Goal: Information Seeking & Learning: Learn about a topic

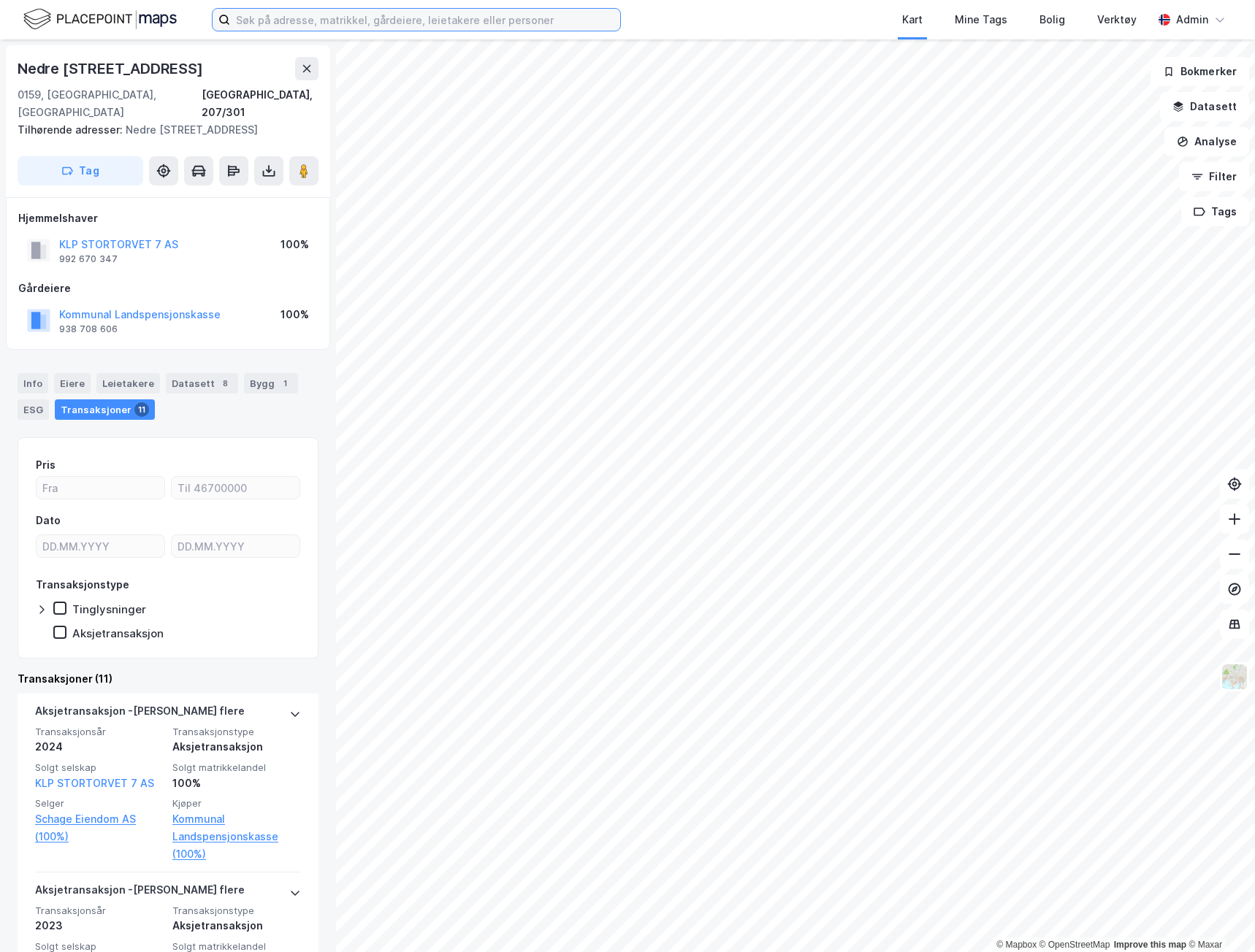
click at [413, 11] on input at bounding box center [425, 19] width 390 height 22
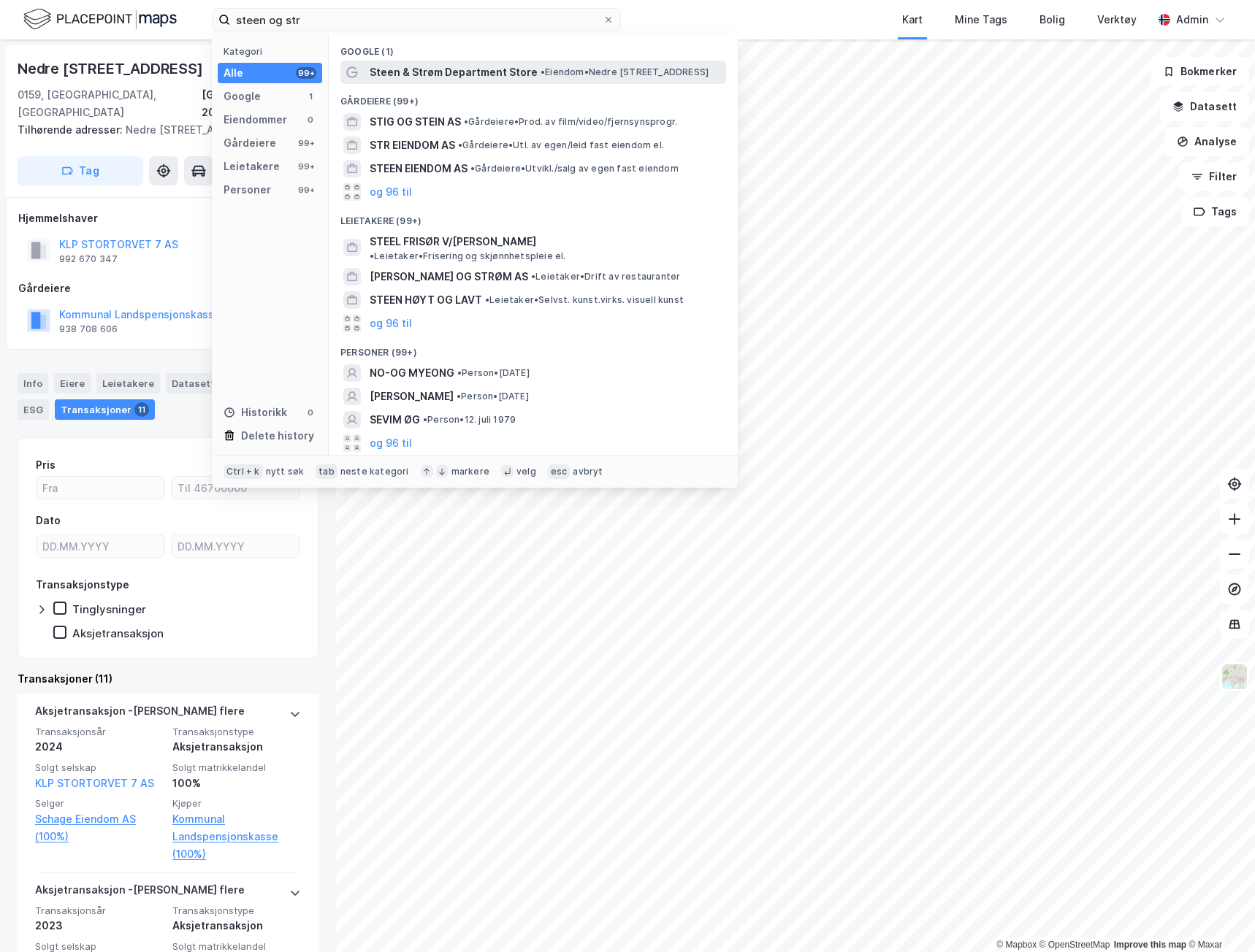
click at [466, 80] on span "Steen & Strøm Department Store" at bounding box center [453, 72] width 168 height 17
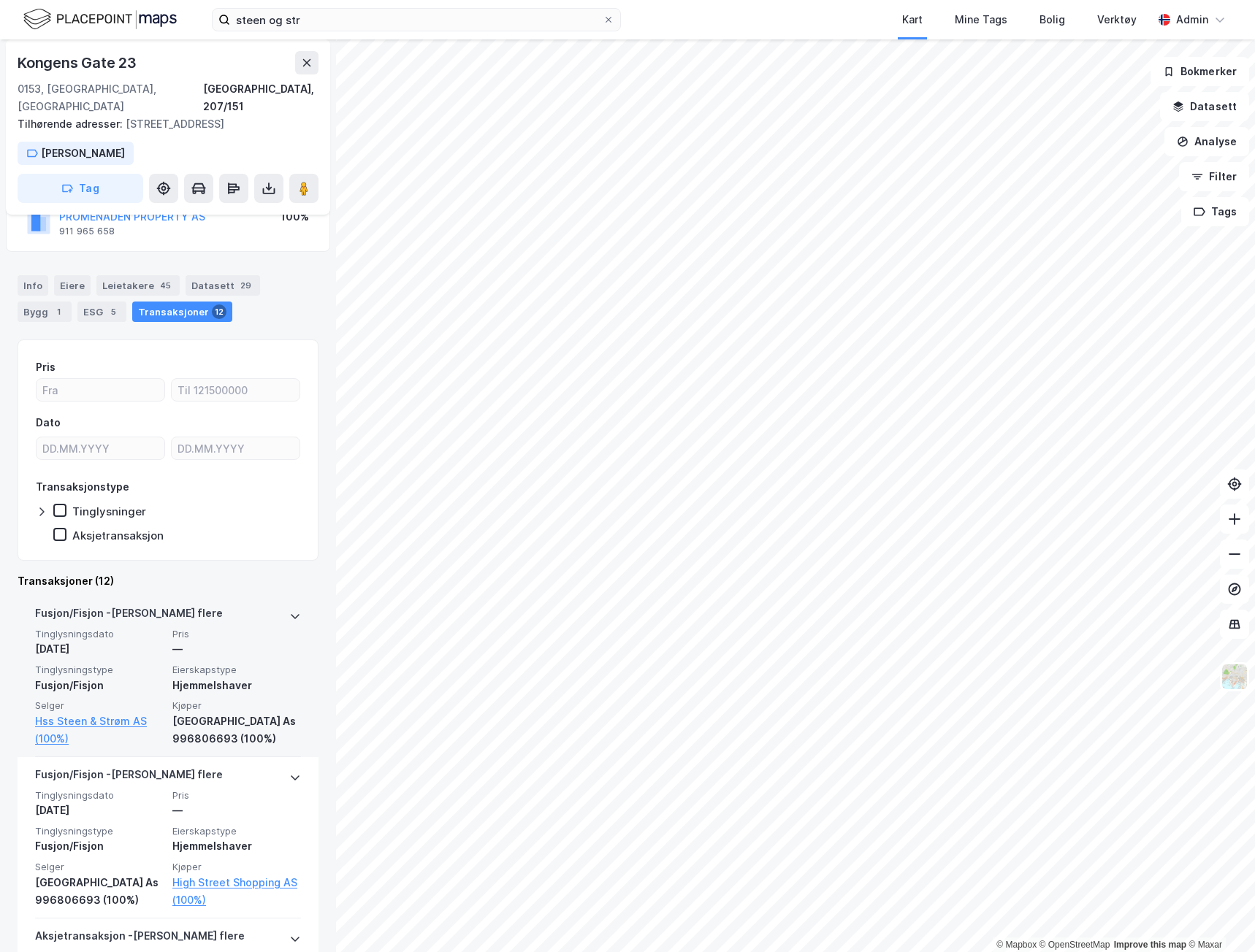
scroll to position [146, 0]
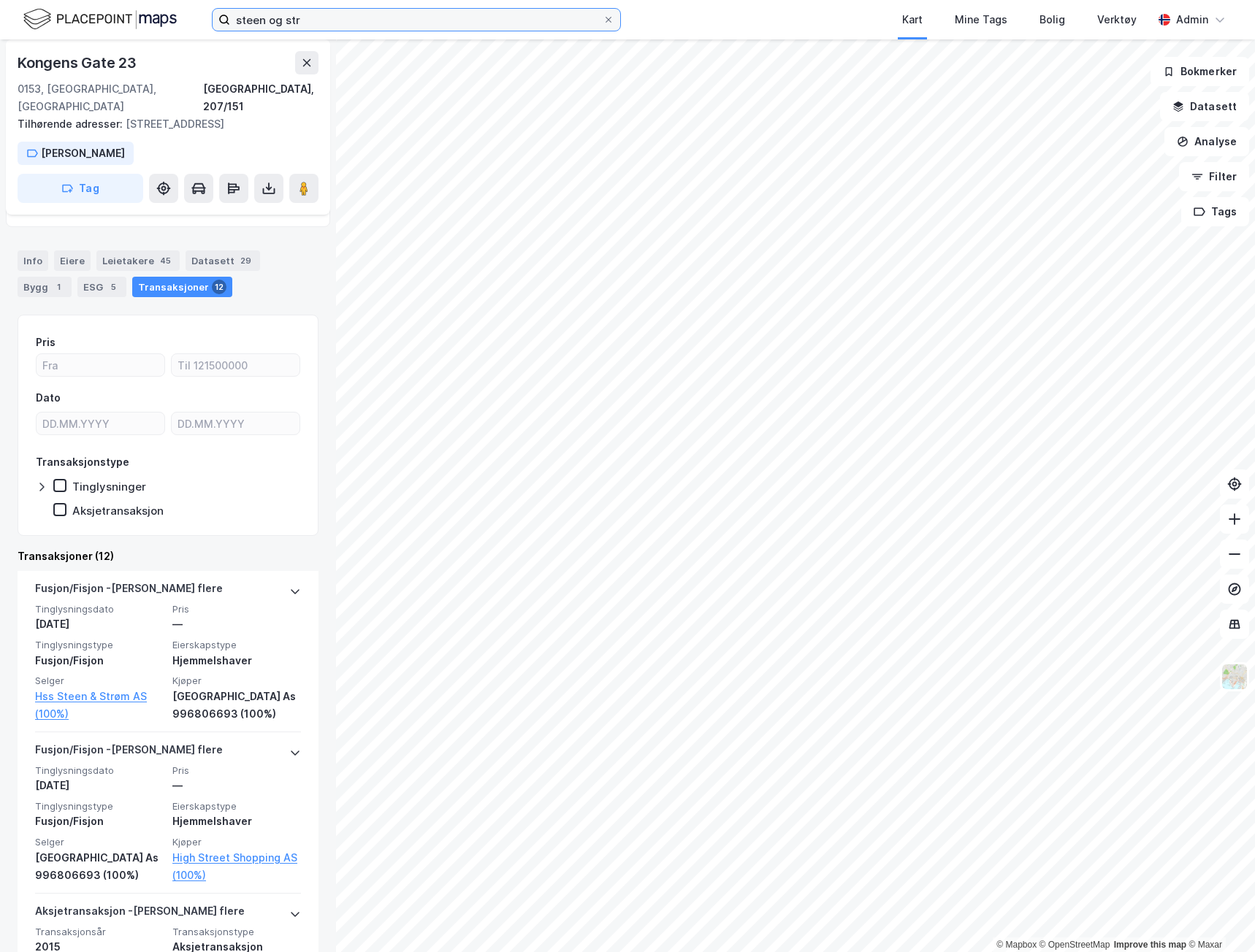
click at [316, 17] on input "steen og str" at bounding box center [416, 19] width 372 height 22
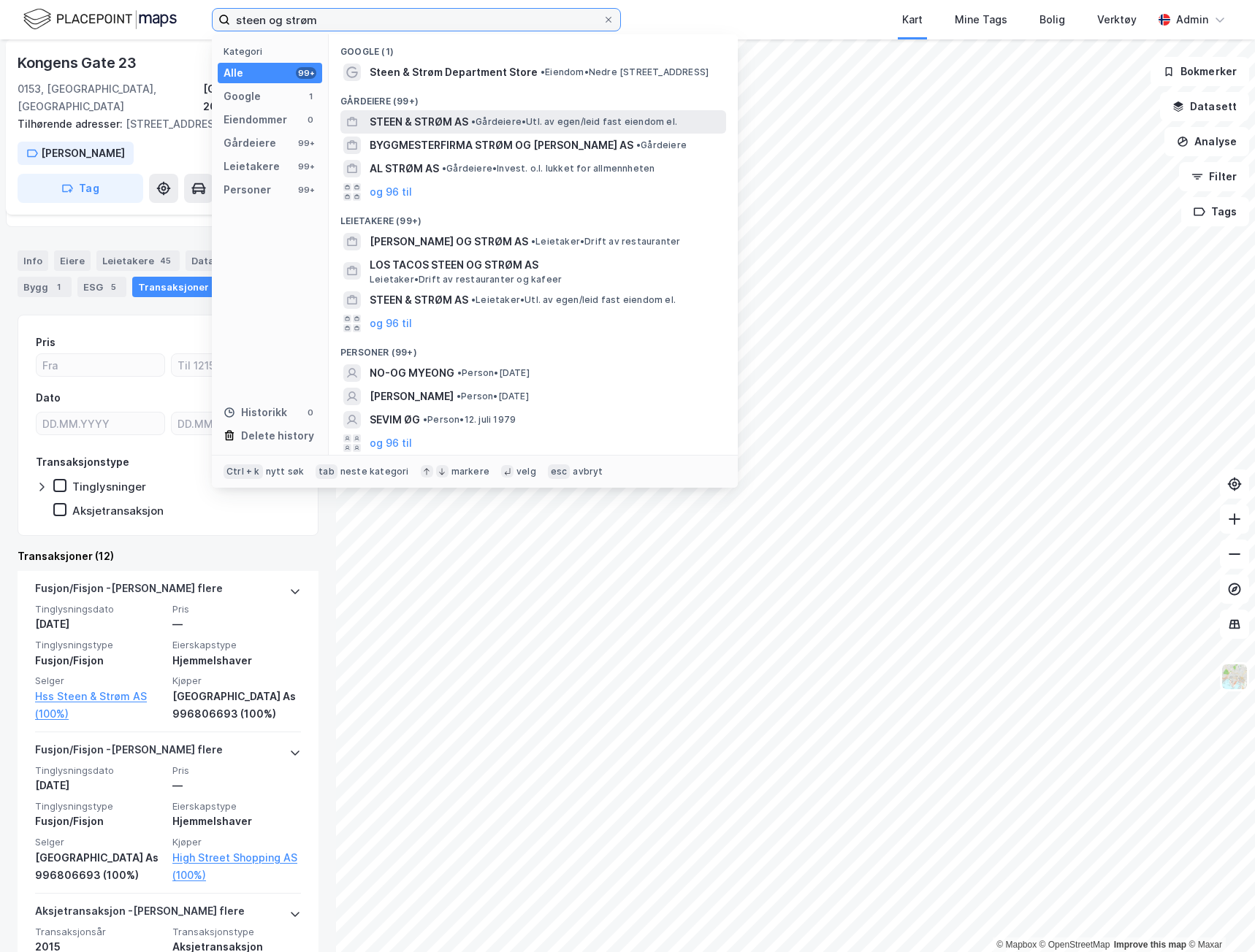
type input "steen og strøm"
click at [407, 124] on span "STEEN & STRØM AS" at bounding box center [419, 122] width 99 height 17
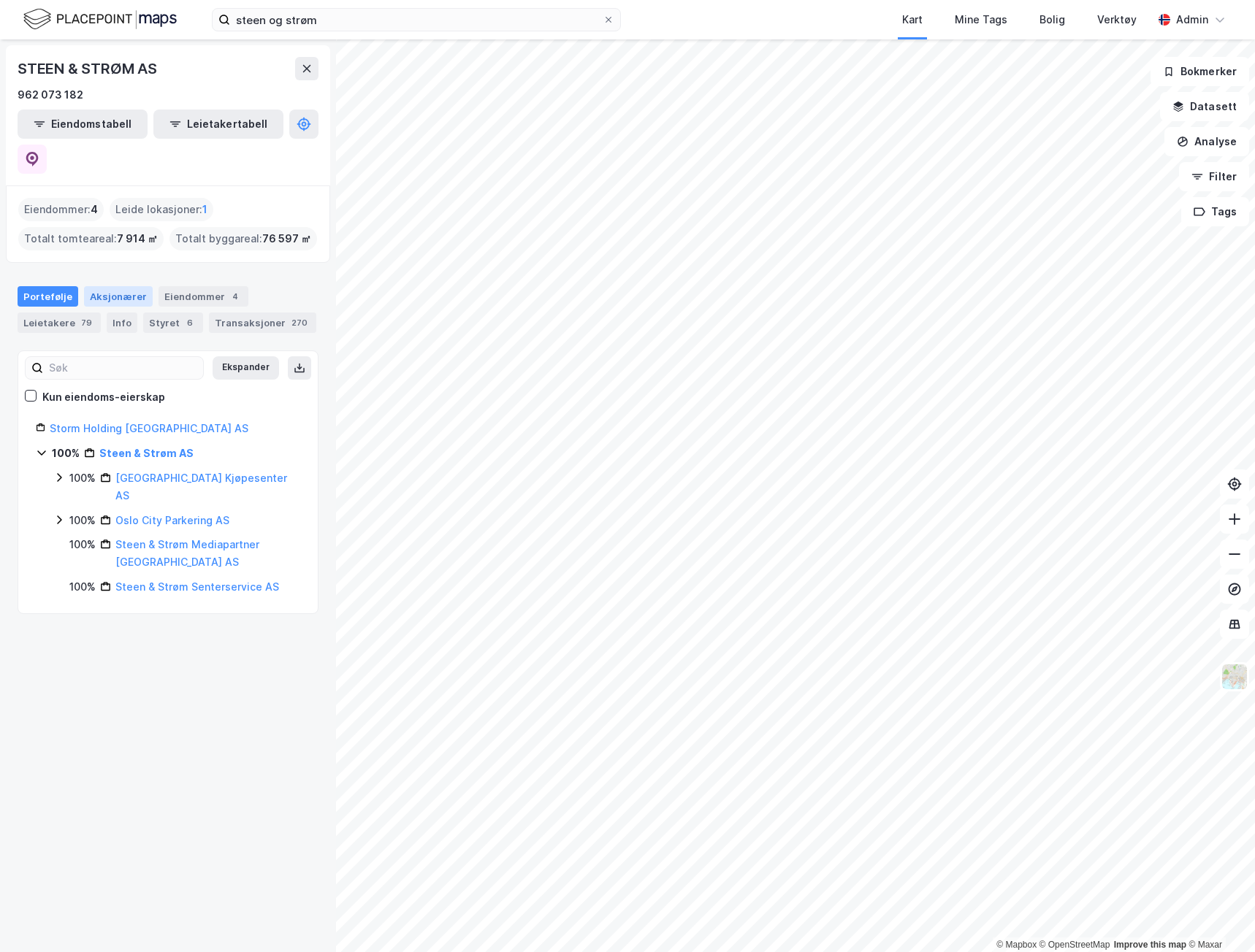
click at [133, 286] on div "Aksjonærer" at bounding box center [118, 296] width 69 height 20
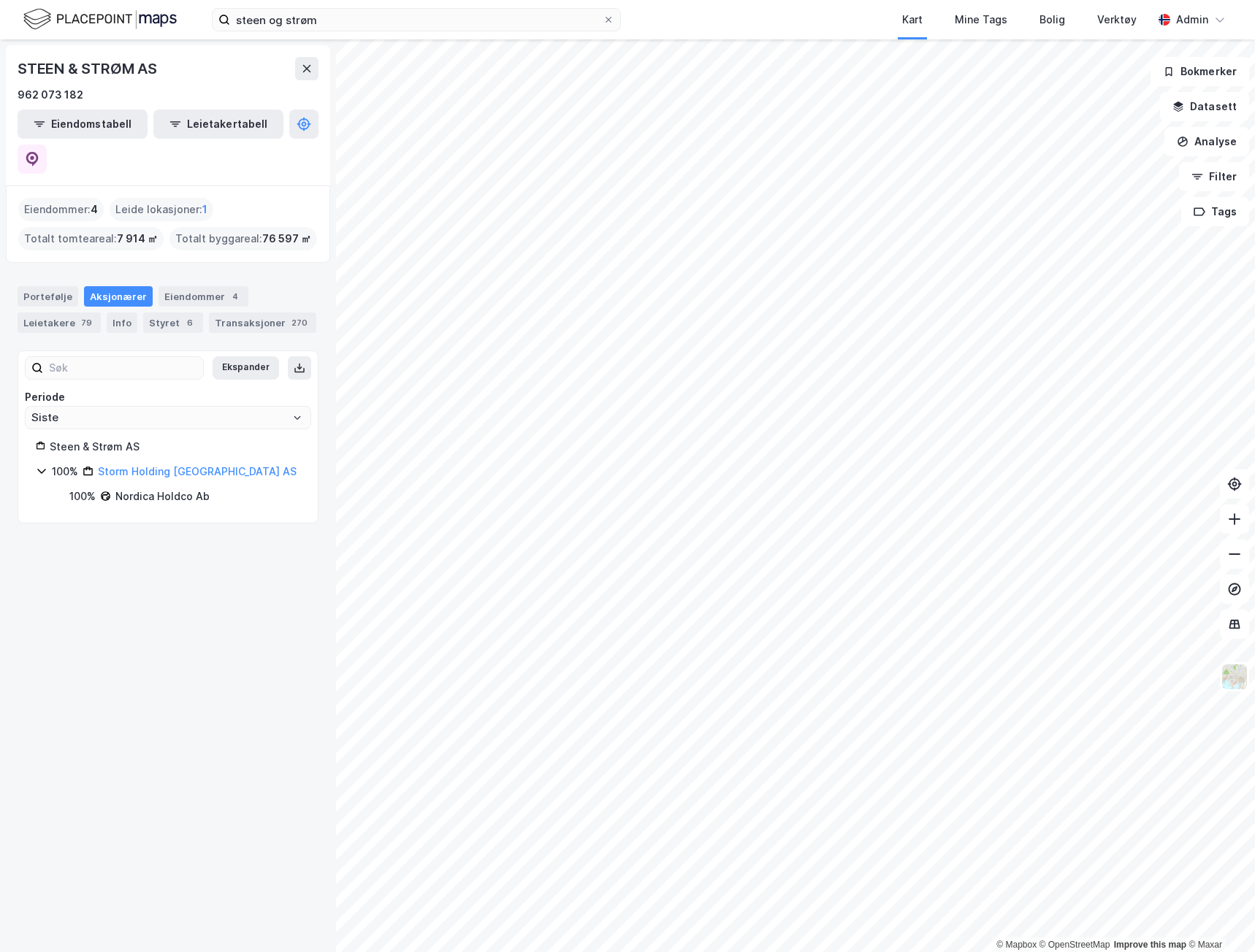
click at [75, 26] on img at bounding box center [100, 19] width 153 height 26
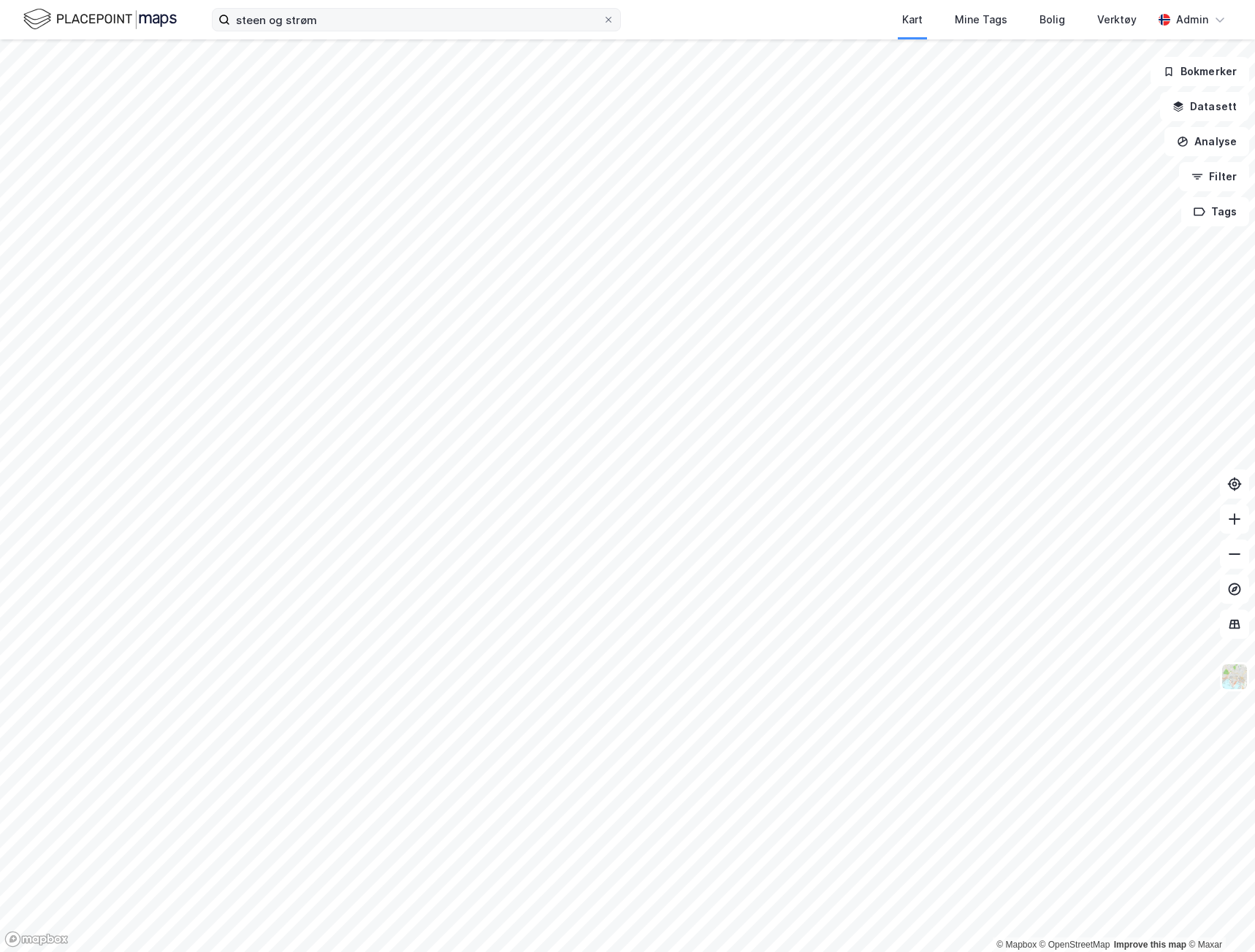
click at [615, 17] on label "steen og strøm" at bounding box center [417, 19] width 409 height 24
click at [602, 17] on input "steen og strøm" at bounding box center [416, 19] width 372 height 22
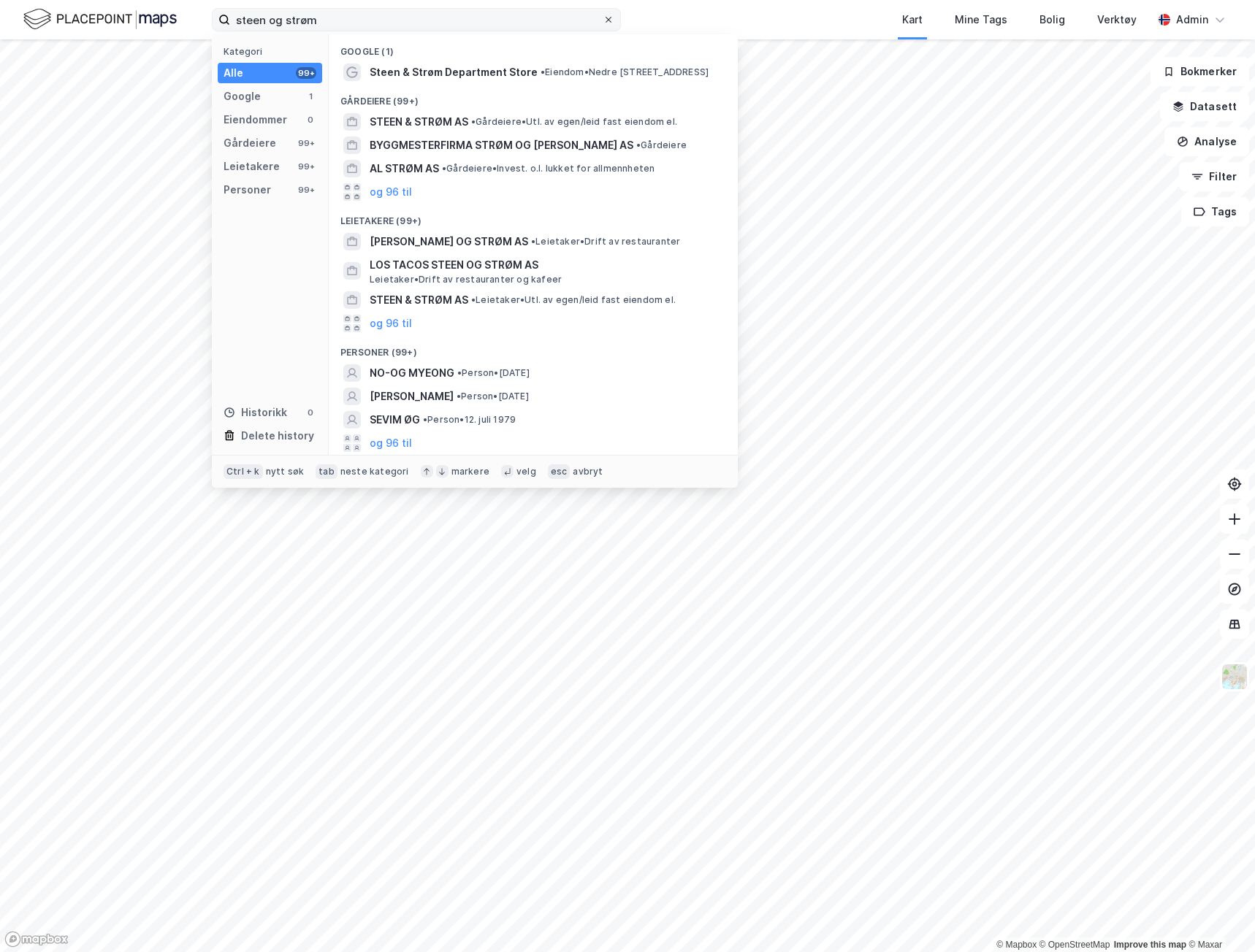
click at [608, 19] on icon at bounding box center [608, 20] width 6 height 6
click at [602, 19] on input "steen og strøm" at bounding box center [416, 19] width 372 height 22
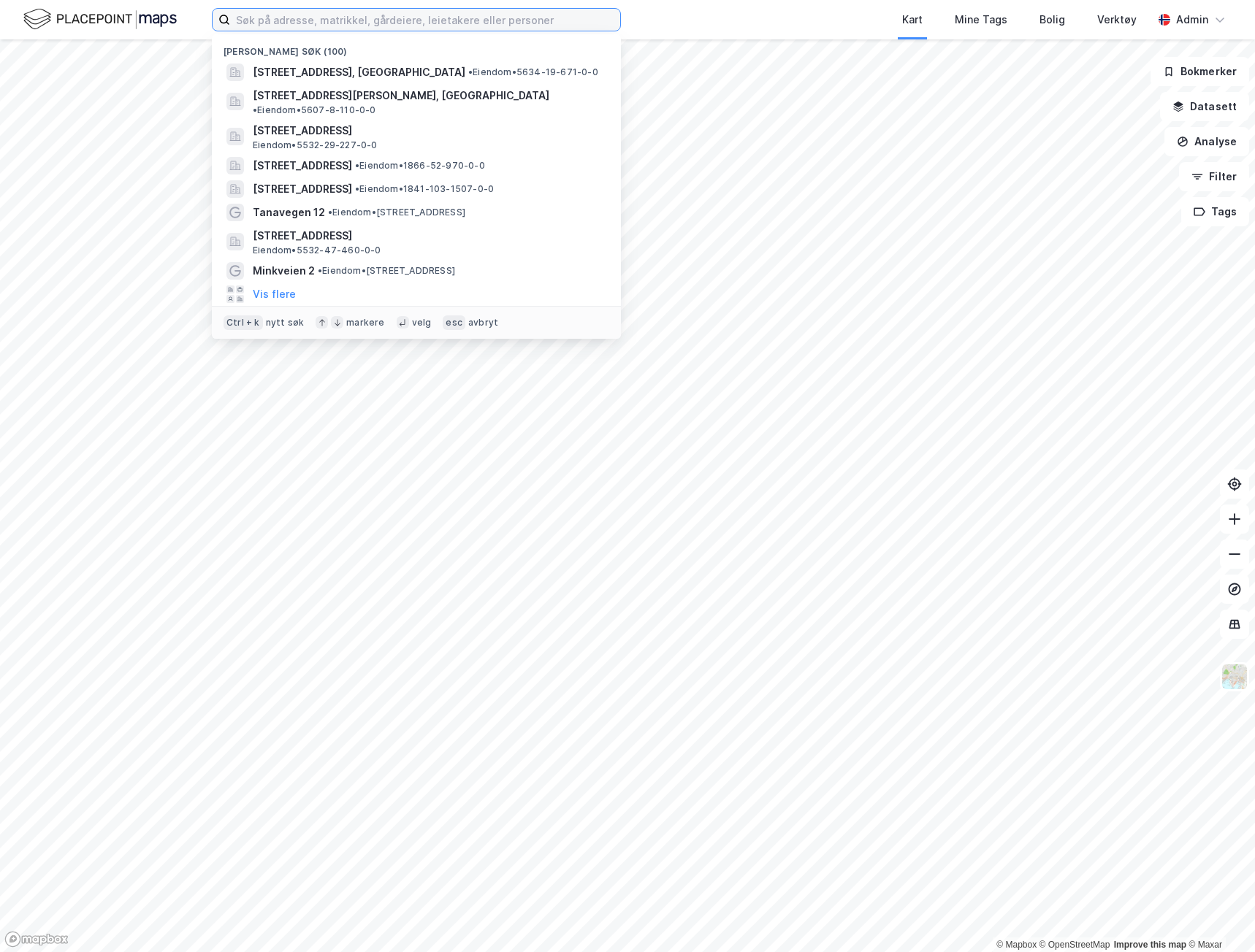
click at [302, 13] on input at bounding box center [425, 19] width 390 height 22
paste input "[STREET_ADDRESS]"
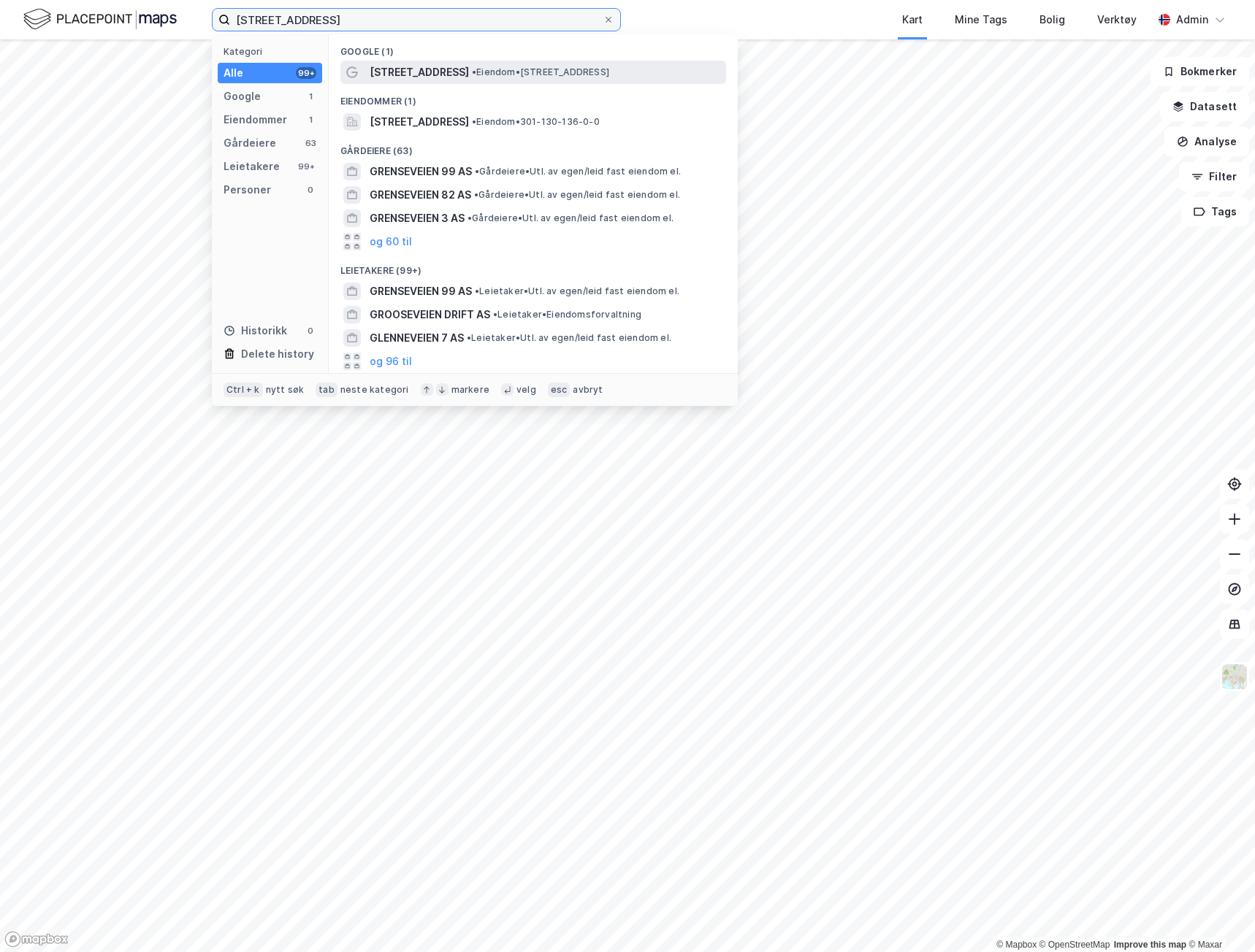
type input "[STREET_ADDRESS]"
click at [472, 75] on span "•" at bounding box center [474, 72] width 5 height 11
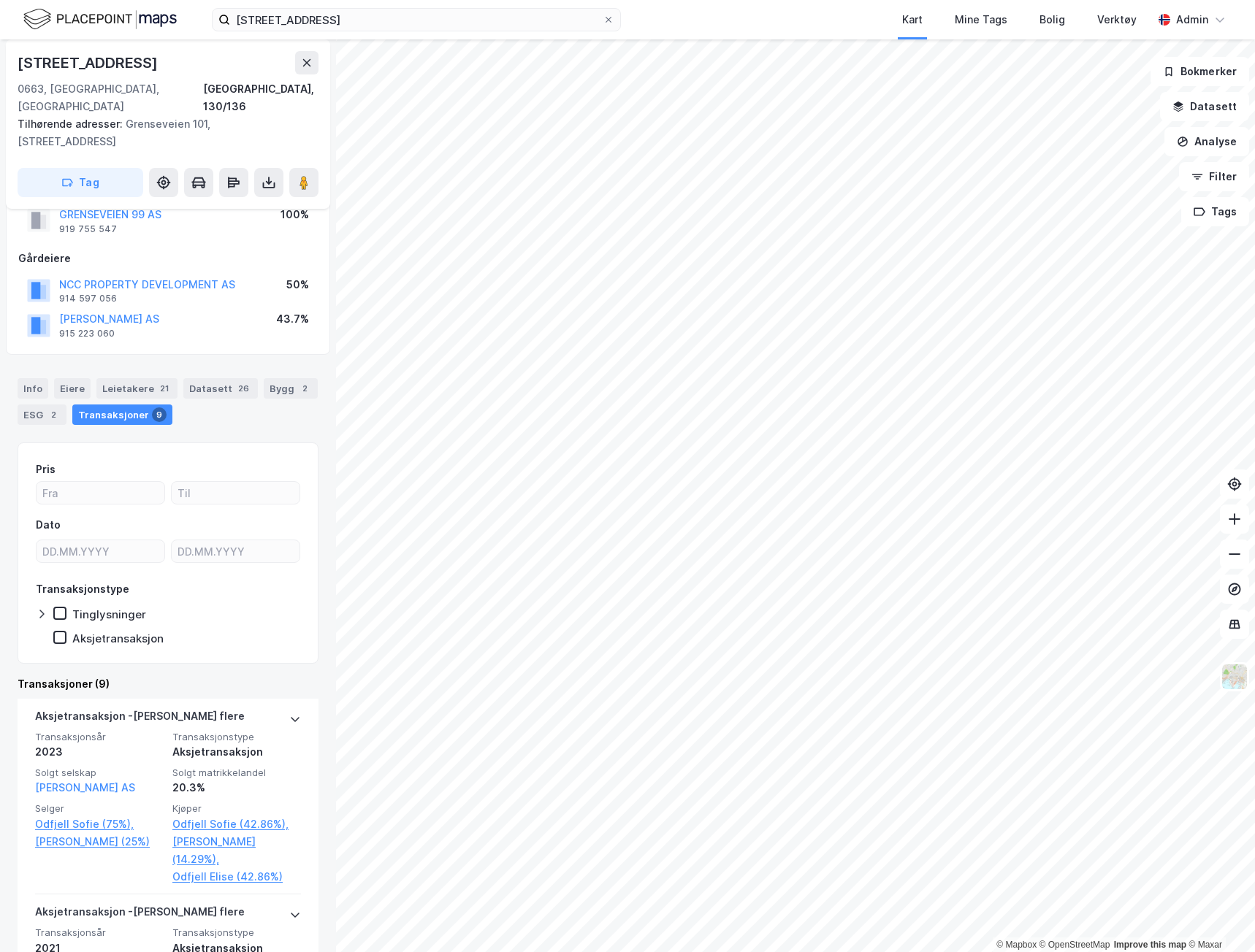
scroll to position [73, 0]
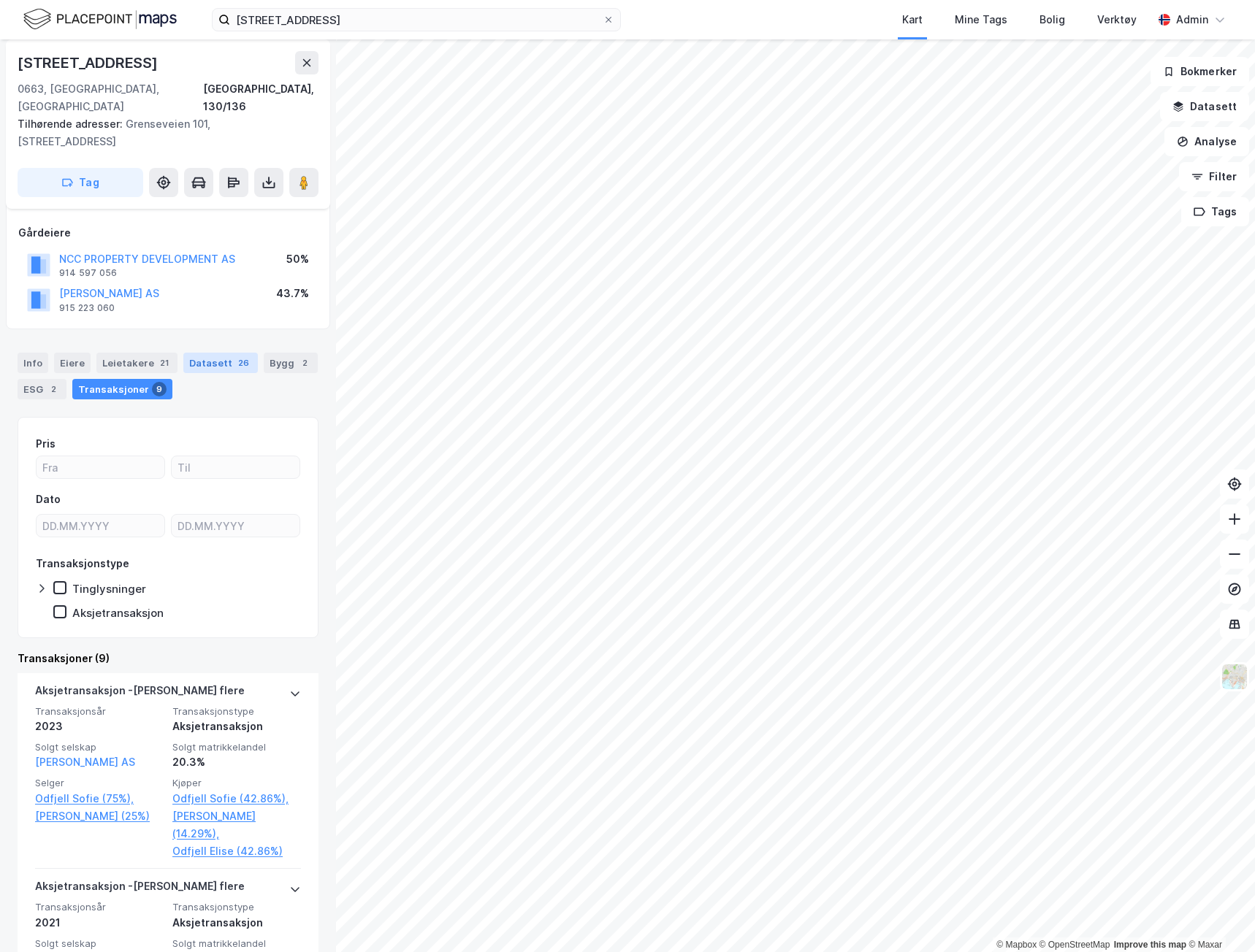
click at [221, 353] on div "Datasett 26" at bounding box center [221, 362] width 74 height 20
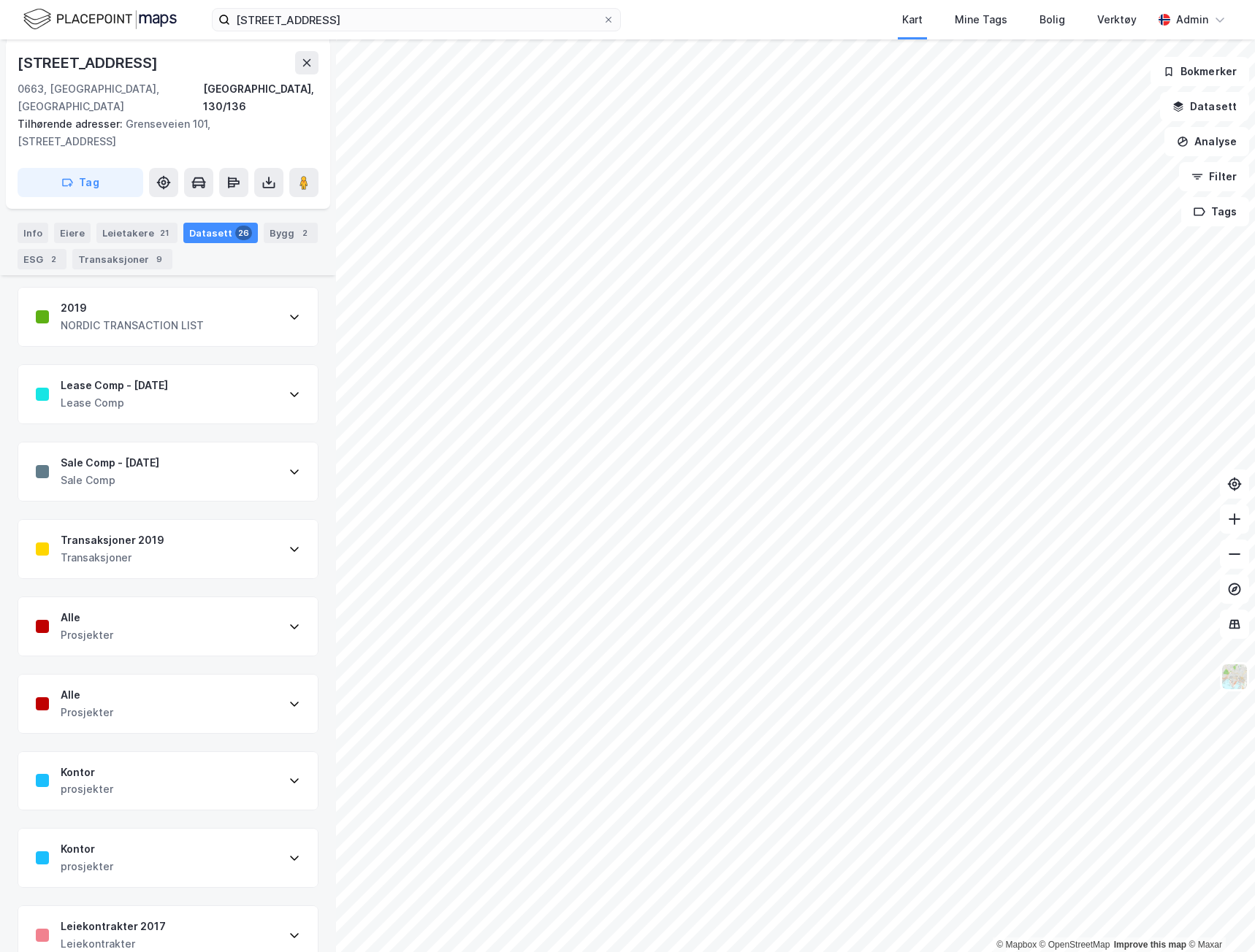
scroll to position [219, 0]
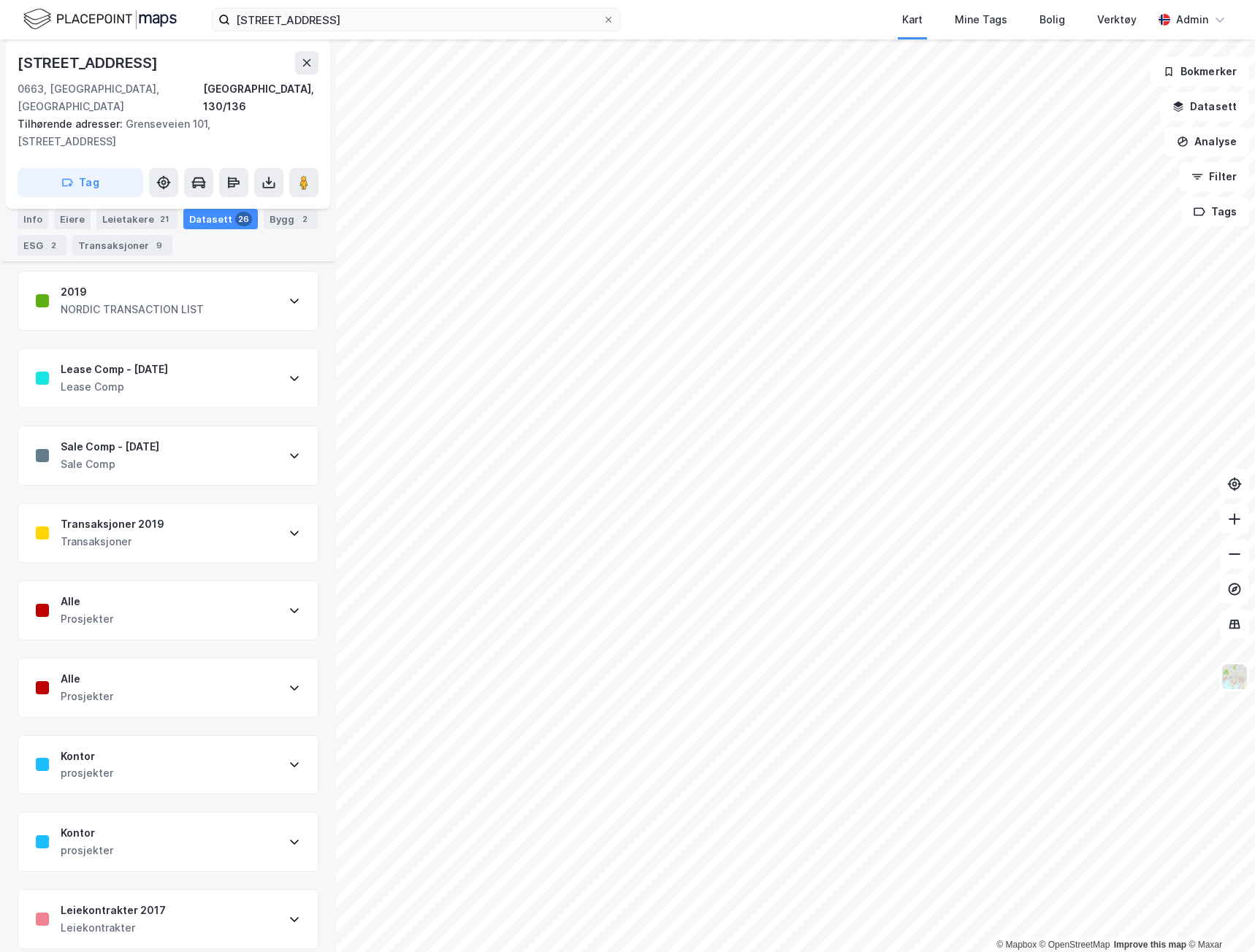
click at [126, 533] on div "Transaksjoner" at bounding box center [112, 541] width 104 height 17
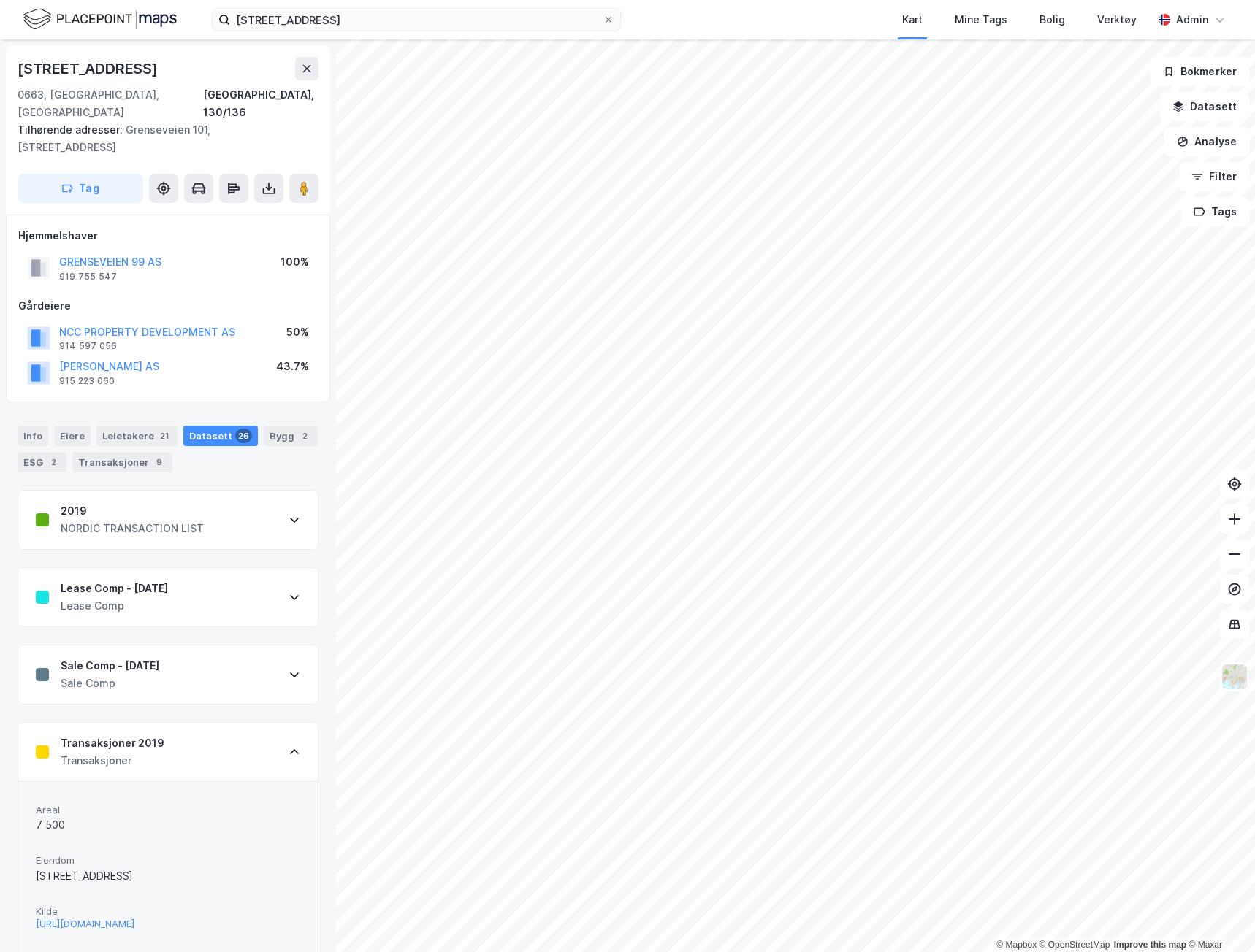
scroll to position [292, 0]
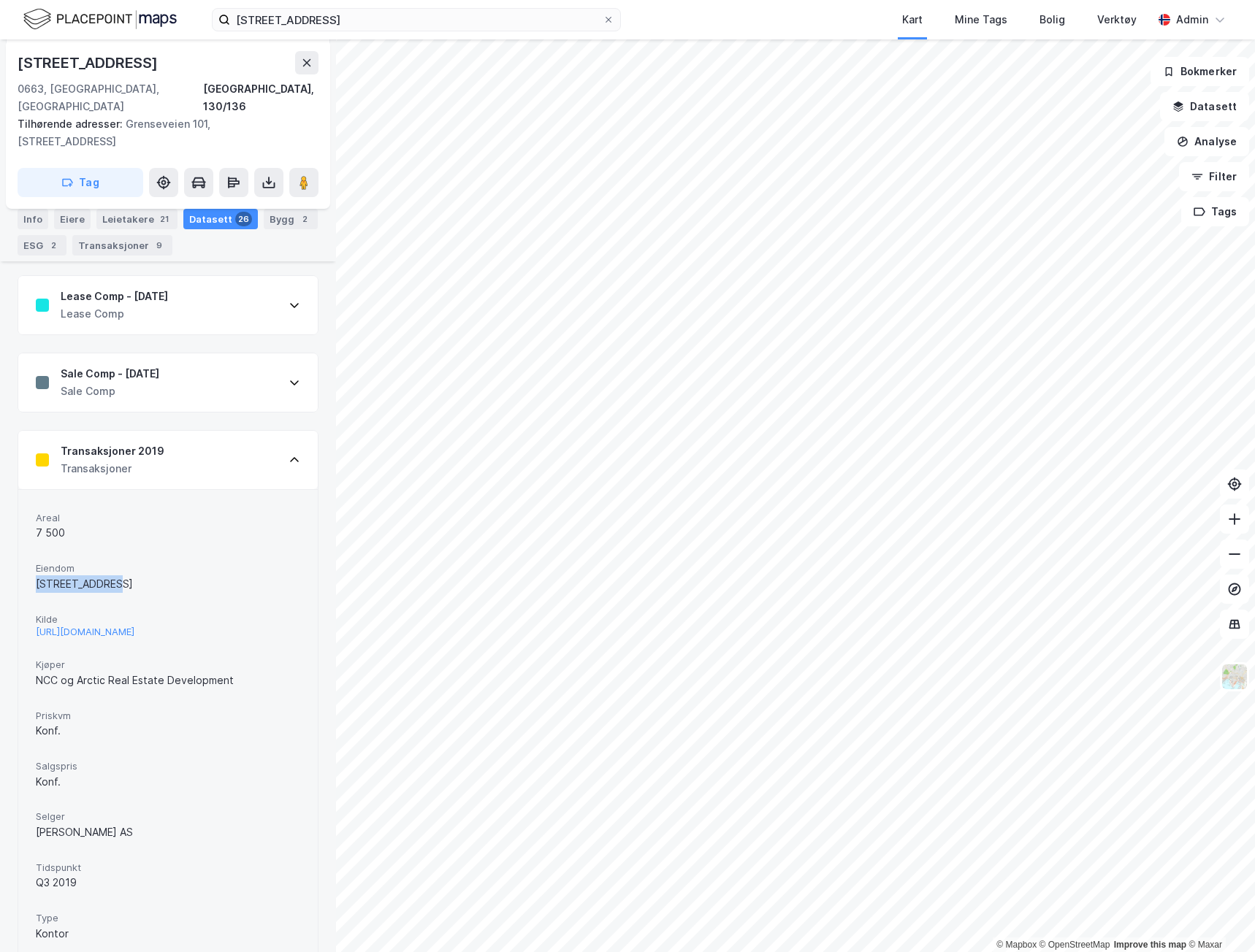
drag, startPoint x: 155, startPoint y: 552, endPoint x: 133, endPoint y: 565, distance: 25.6
click at [133, 565] on div "Eiendom [STREET_ADDRESS]" at bounding box center [168, 576] width 265 height 39
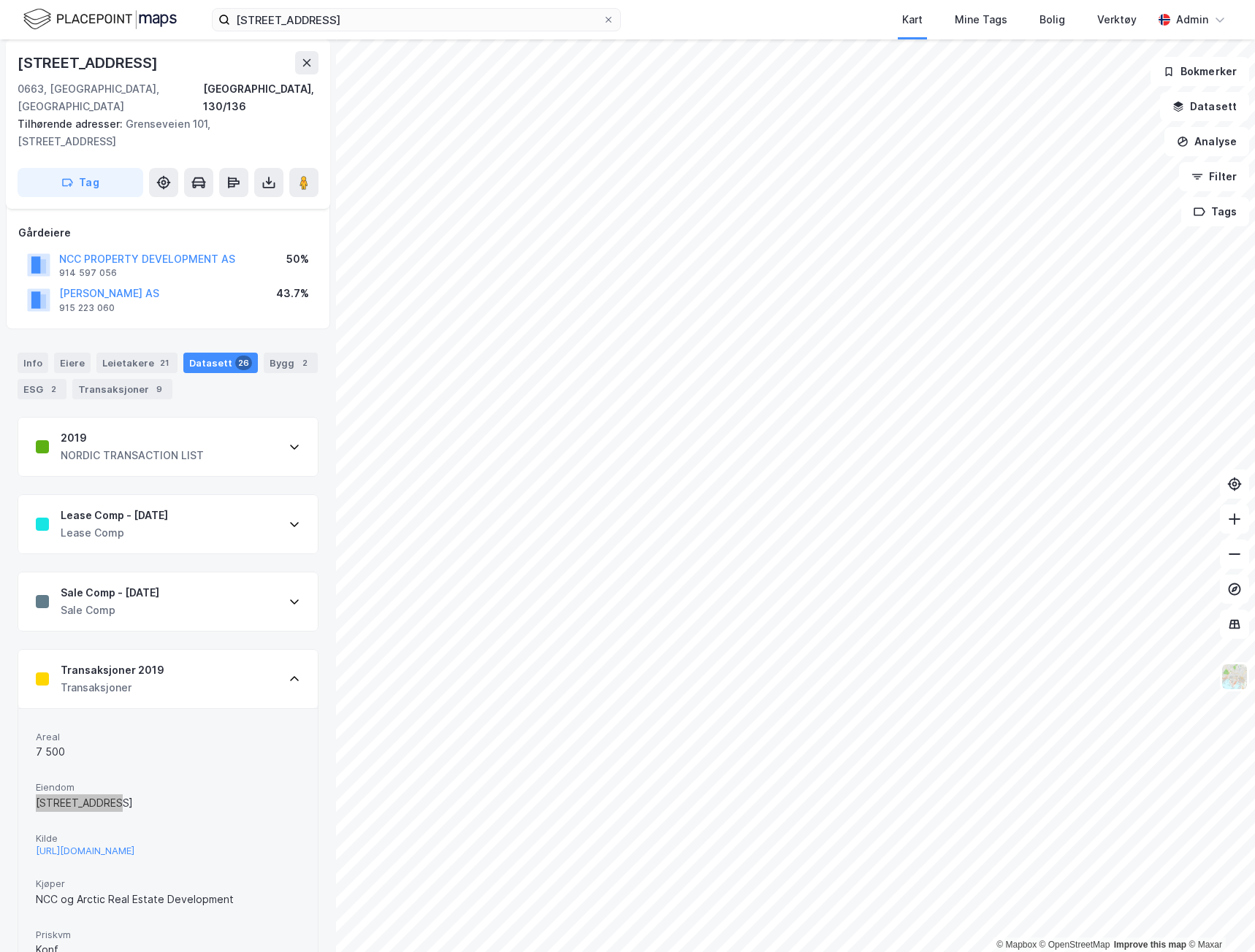
scroll to position [0, 0]
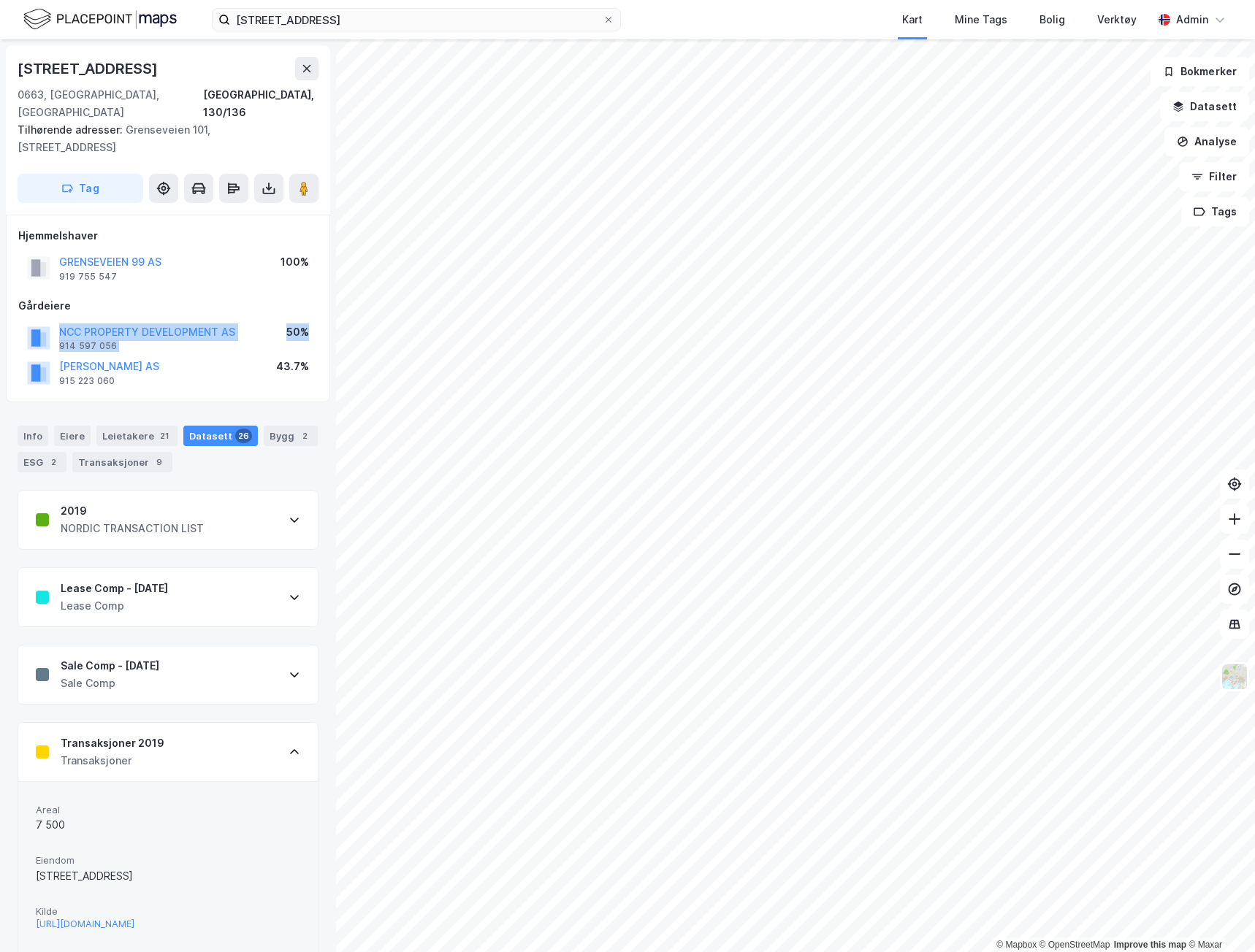
drag, startPoint x: 317, startPoint y: 316, endPoint x: 34, endPoint y: 310, distance: 283.1
click at [34, 321] on div "NCC PROPERTY DEVELOPMENT AS 914 597 056 50%" at bounding box center [167, 338] width 300 height 35
